Goal: Entertainment & Leisure: Consume media (video, audio)

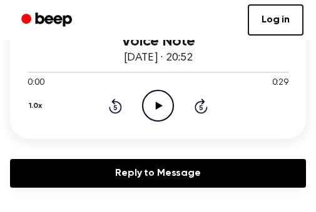
click at [151, 104] on icon "Play Audio" at bounding box center [158, 106] width 32 height 32
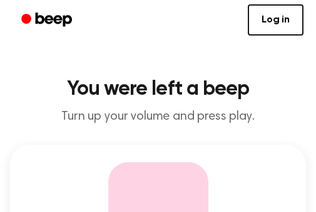
scroll to position [187, 0]
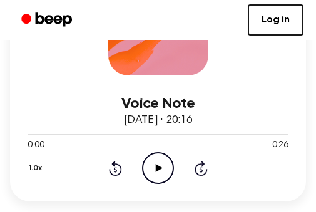
click at [158, 169] on icon at bounding box center [159, 168] width 7 height 8
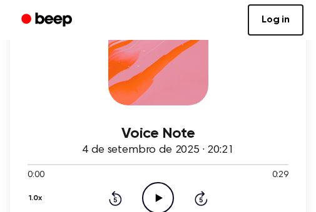
scroll to position [187, 0]
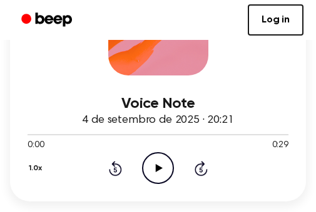
click at [151, 166] on icon "Play Audio" at bounding box center [158, 168] width 32 height 32
